Goal: Task Accomplishment & Management: Manage account settings

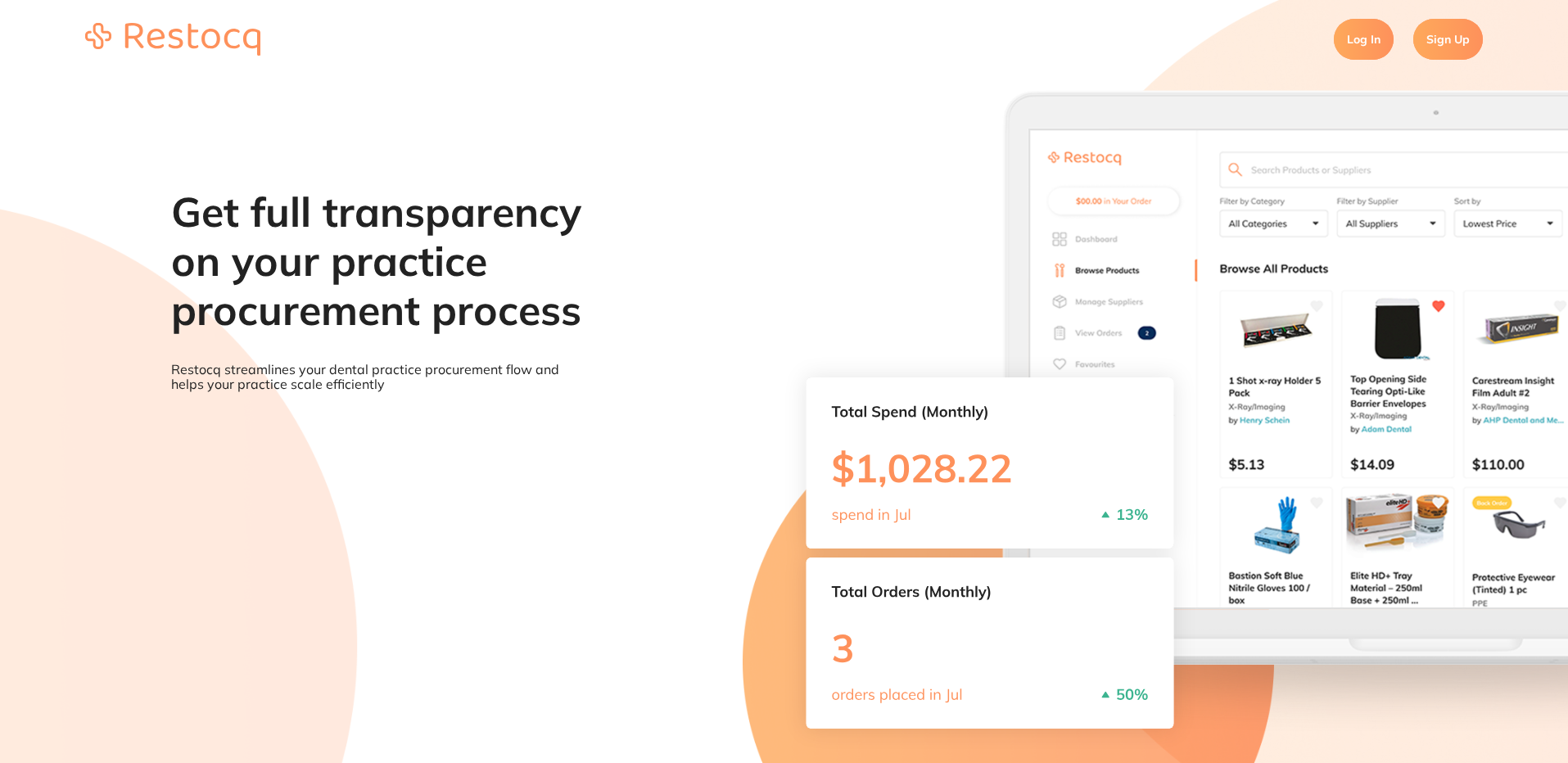
click at [1364, 46] on link "Log In" at bounding box center [1363, 39] width 60 height 41
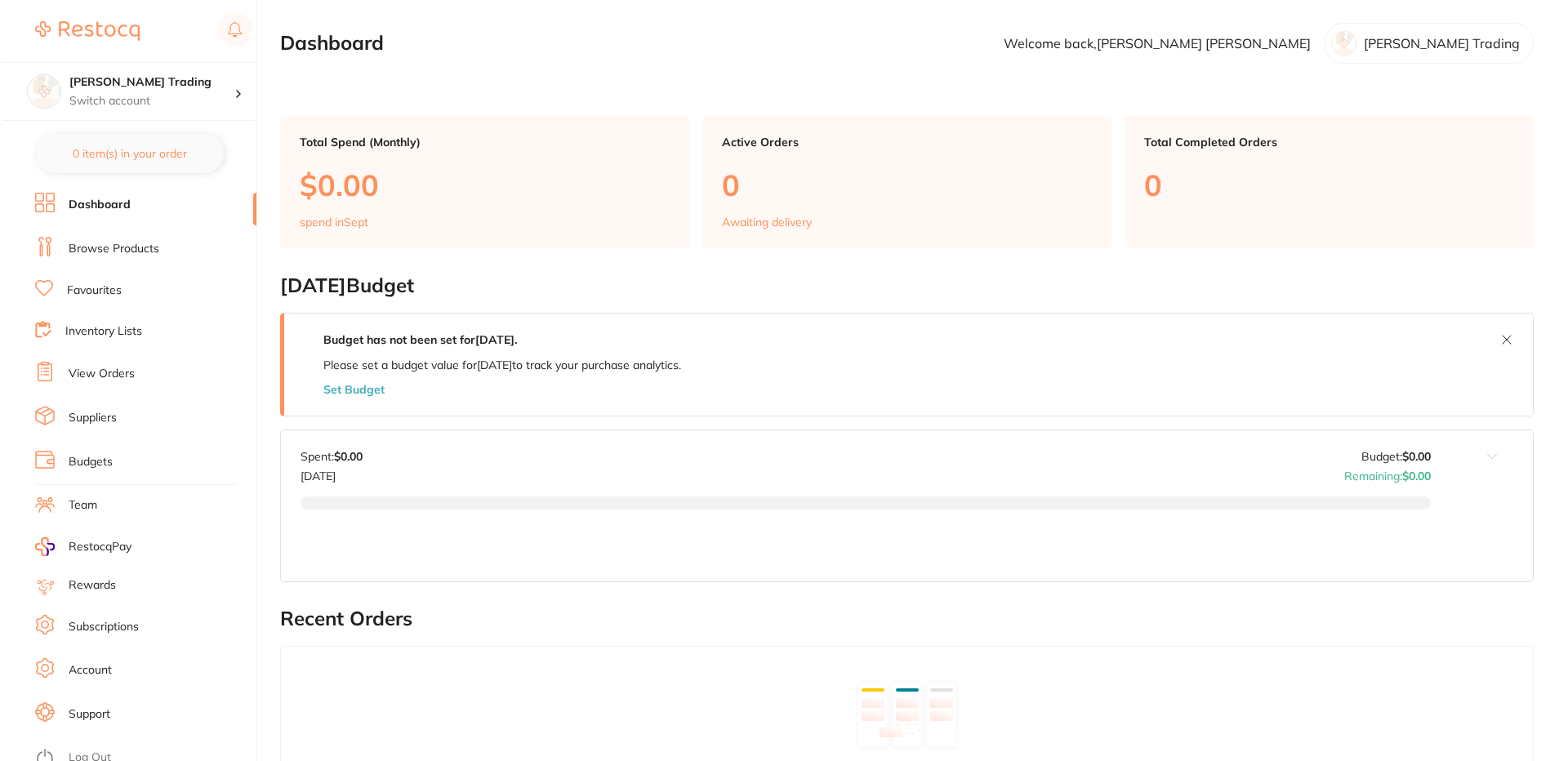
scroll to position [10, 0]
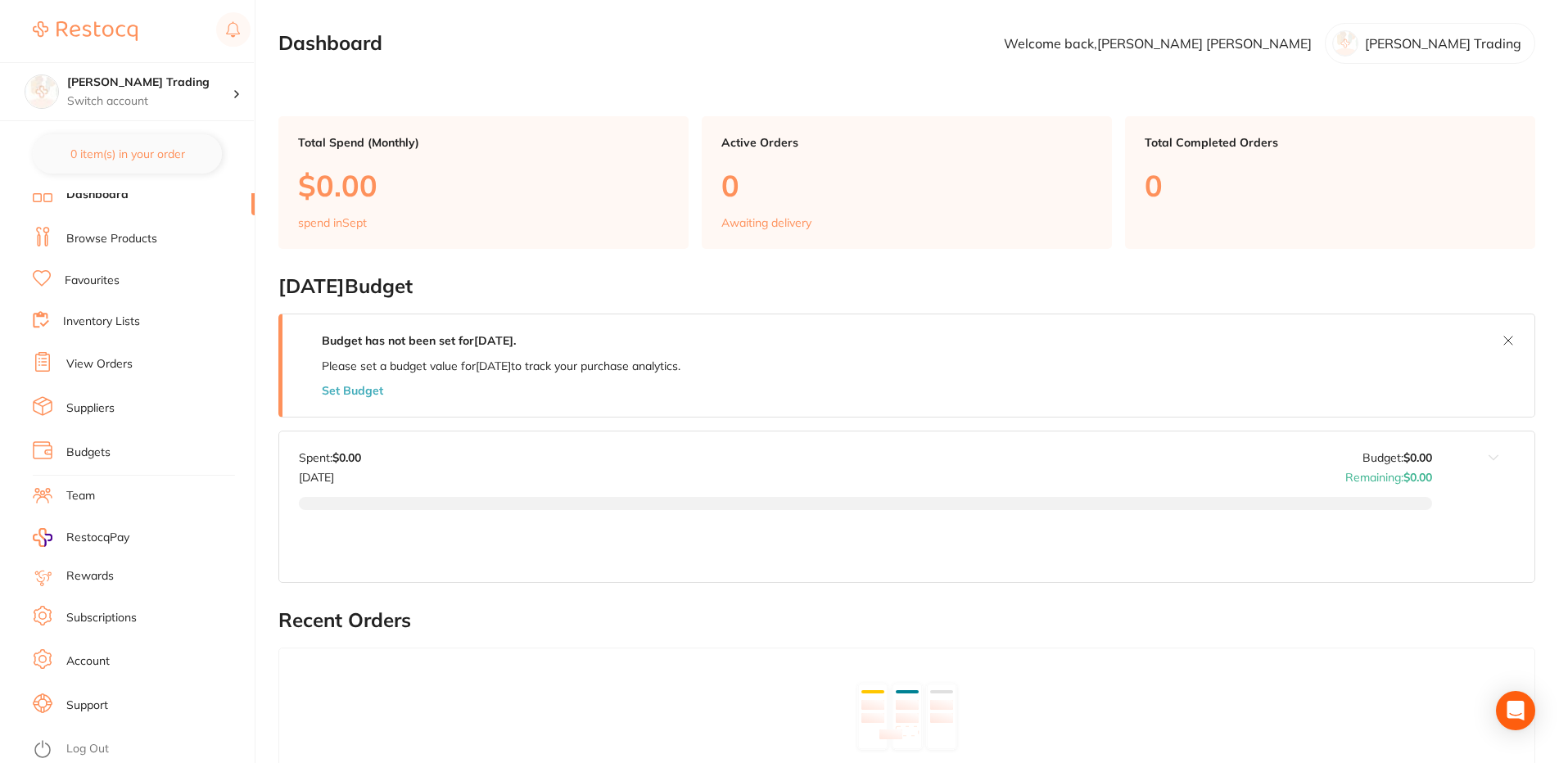
click at [86, 756] on link "Log Out" at bounding box center [87, 748] width 42 height 16
